Goal: Task Accomplishment & Management: Complete application form

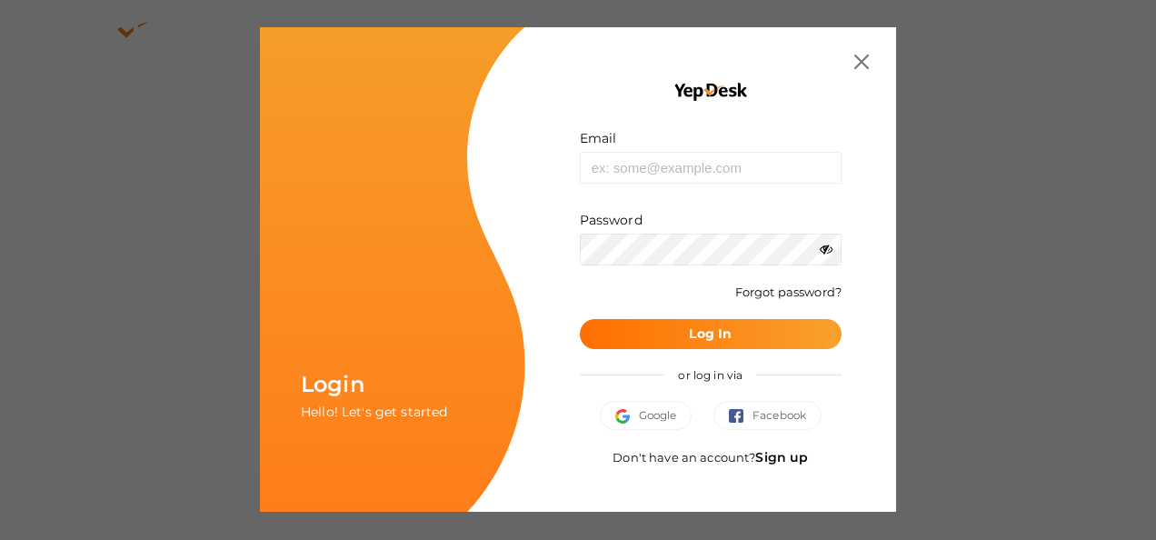
drag, startPoint x: 687, startPoint y: 151, endPoint x: 680, endPoint y: 169, distance: 19.6
click at [680, 169] on div "Email Invalid email." at bounding box center [711, 156] width 262 height 55
click at [680, 169] on input "text" at bounding box center [711, 168] width 262 height 32
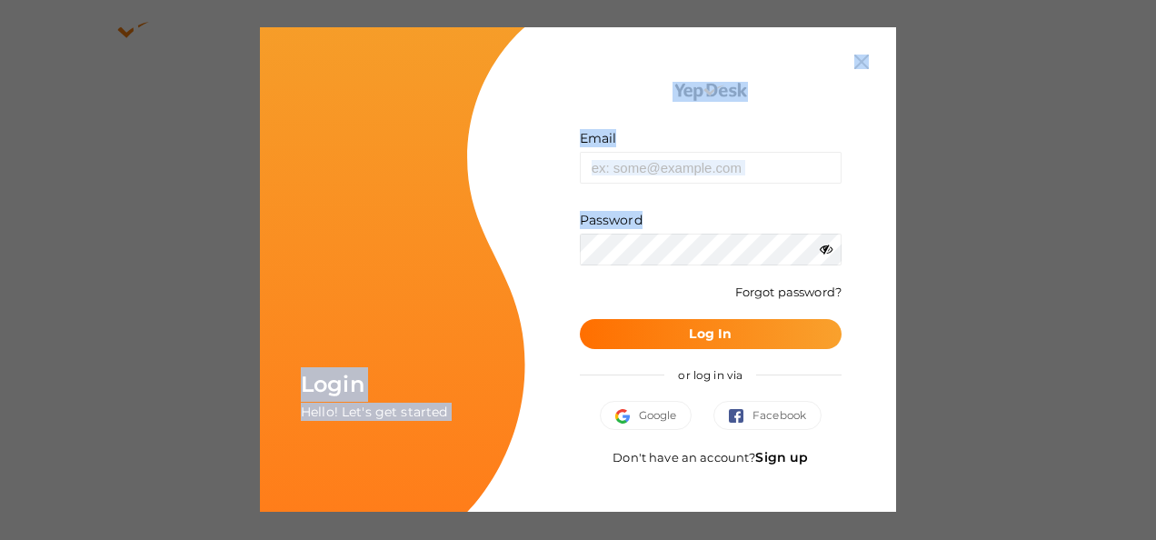
drag, startPoint x: 1038, startPoint y: 221, endPoint x: 826, endPoint y: 245, distance: 213.2
click at [826, 245] on div "Login Hello! Let's get started Email Invalid email. Password Wrong Credentials …" at bounding box center [578, 270] width 1156 height 540
click at [826, 245] on icon at bounding box center [826, 249] width 13 height 13
click at [765, 173] on input "text" at bounding box center [711, 168] width 262 height 32
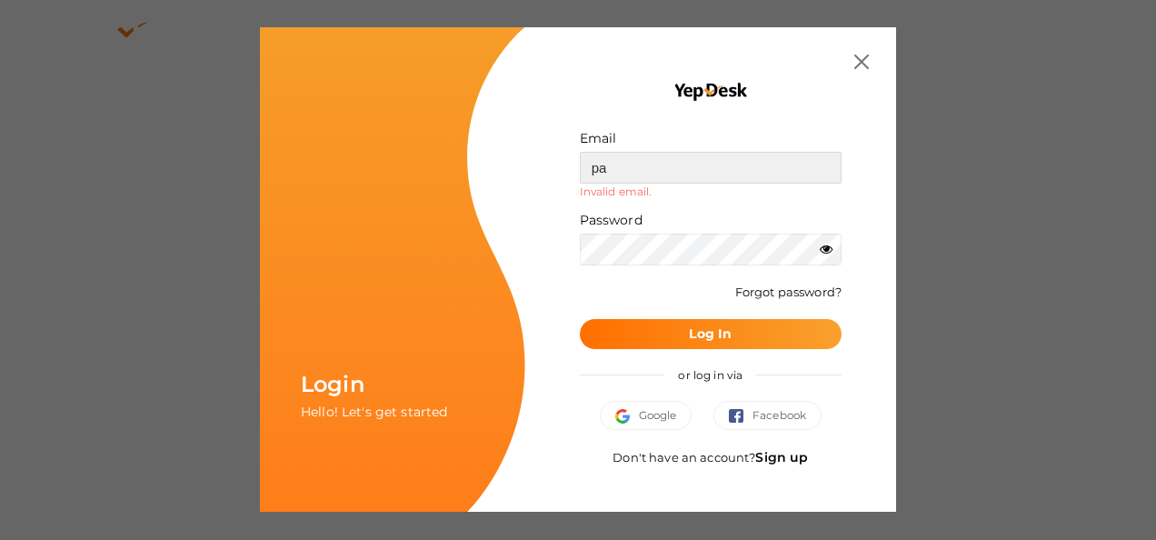
type input "p"
click at [859, 72] on div "Email Invalid email. Password Wrong Credentials Forgot password? Log In or log …" at bounding box center [711, 270] width 316 height 430
click at [636, 168] on input "text" at bounding box center [711, 168] width 262 height 32
click at [658, 165] on input "text" at bounding box center [711, 168] width 262 height 32
type input "pa"
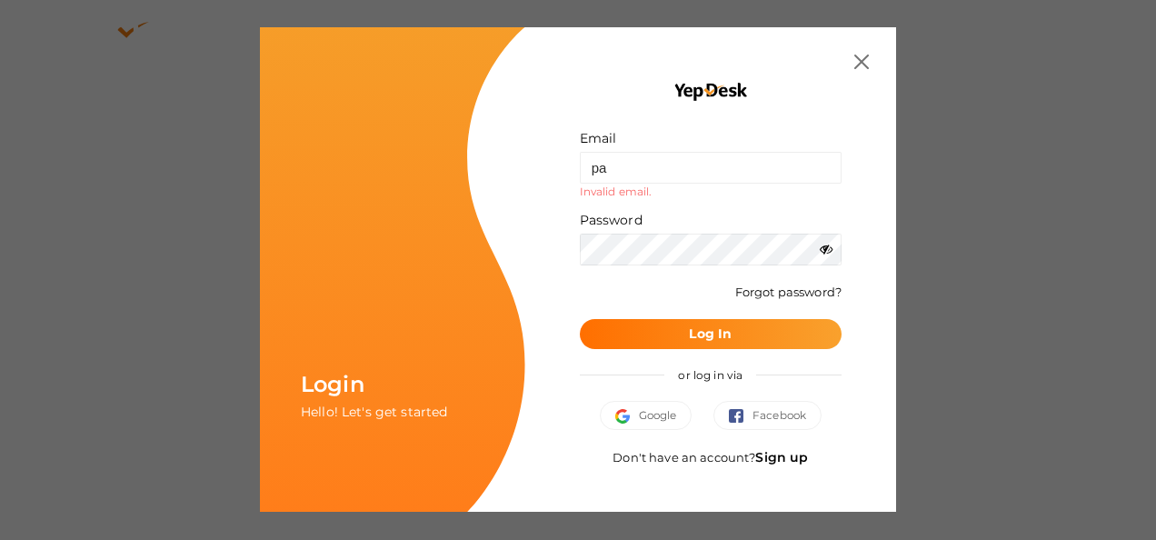
click at [856, 57] on img at bounding box center [861, 62] width 15 height 15
